Goal: Task Accomplishment & Management: Complete application form

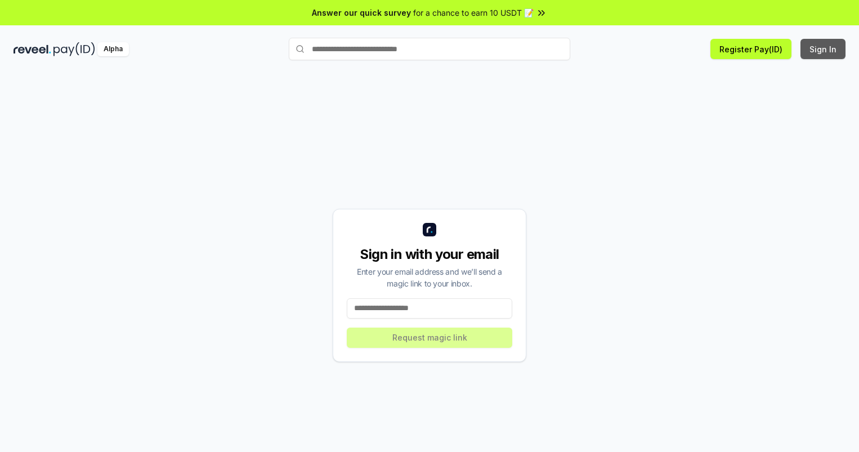
click at [824, 49] on button "Sign In" at bounding box center [823, 49] width 45 height 20
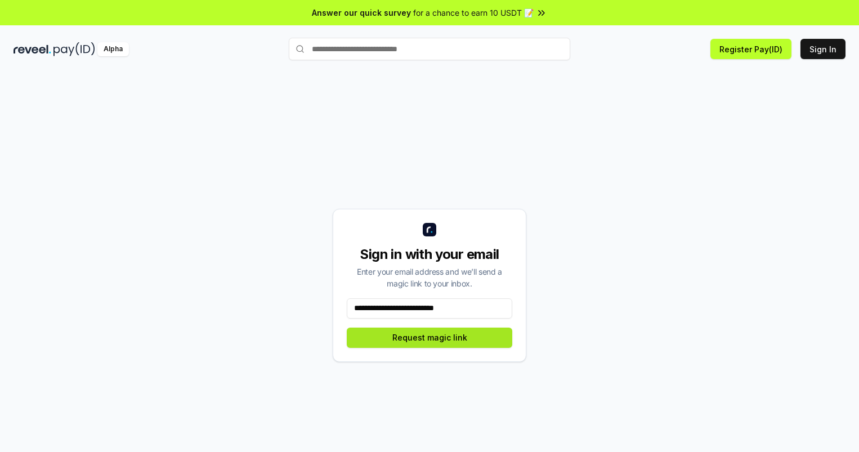
type input "**********"
click at [430, 337] on button "Request magic link" at bounding box center [430, 338] width 166 height 20
